Goal: Find specific page/section: Find specific page/section

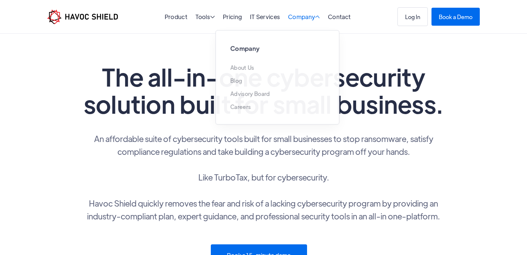
click at [307, 18] on div "Company " at bounding box center [304, 17] width 32 height 7
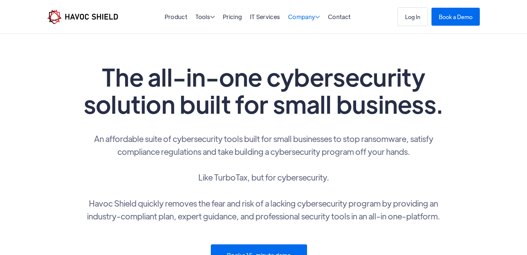
click at [307, 18] on div "Company " at bounding box center [304, 17] width 32 height 7
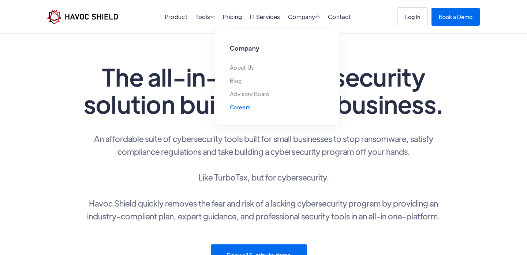
click at [242, 107] on link "Careers" at bounding box center [240, 107] width 21 height 6
